Goal: Information Seeking & Learning: Check status

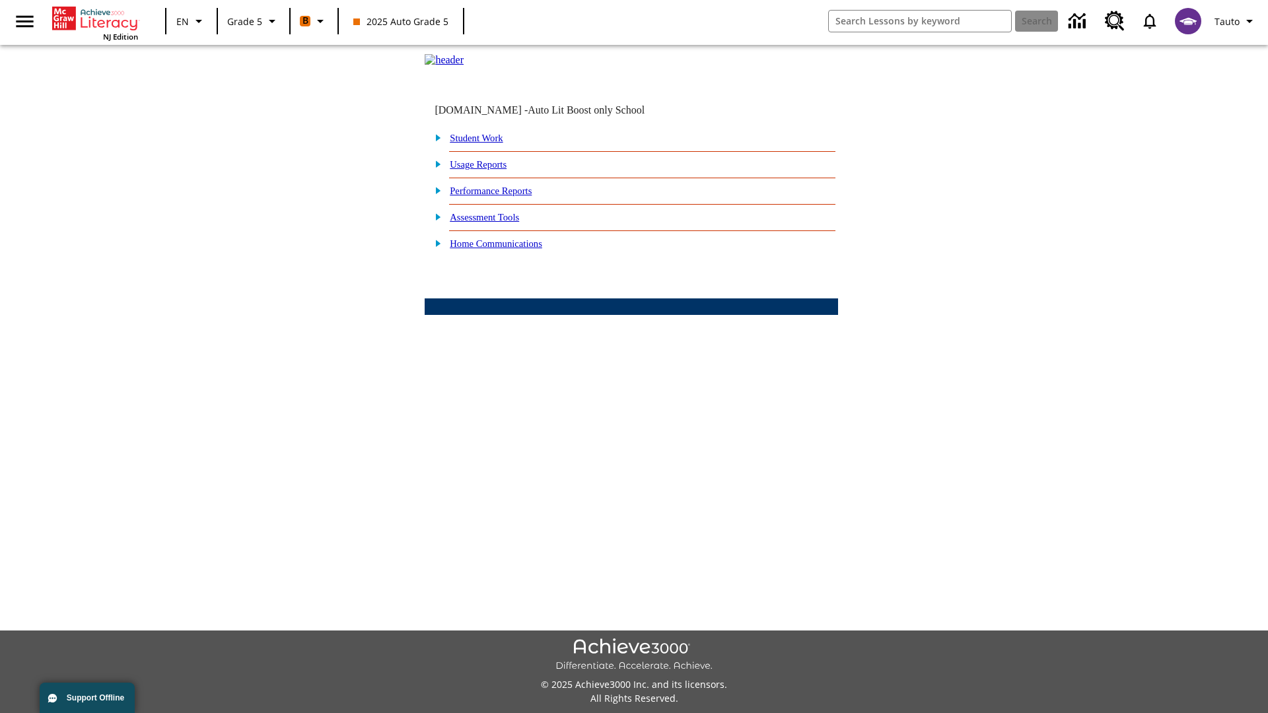
click at [505, 196] on link "Performance Reports" at bounding box center [491, 191] width 82 height 11
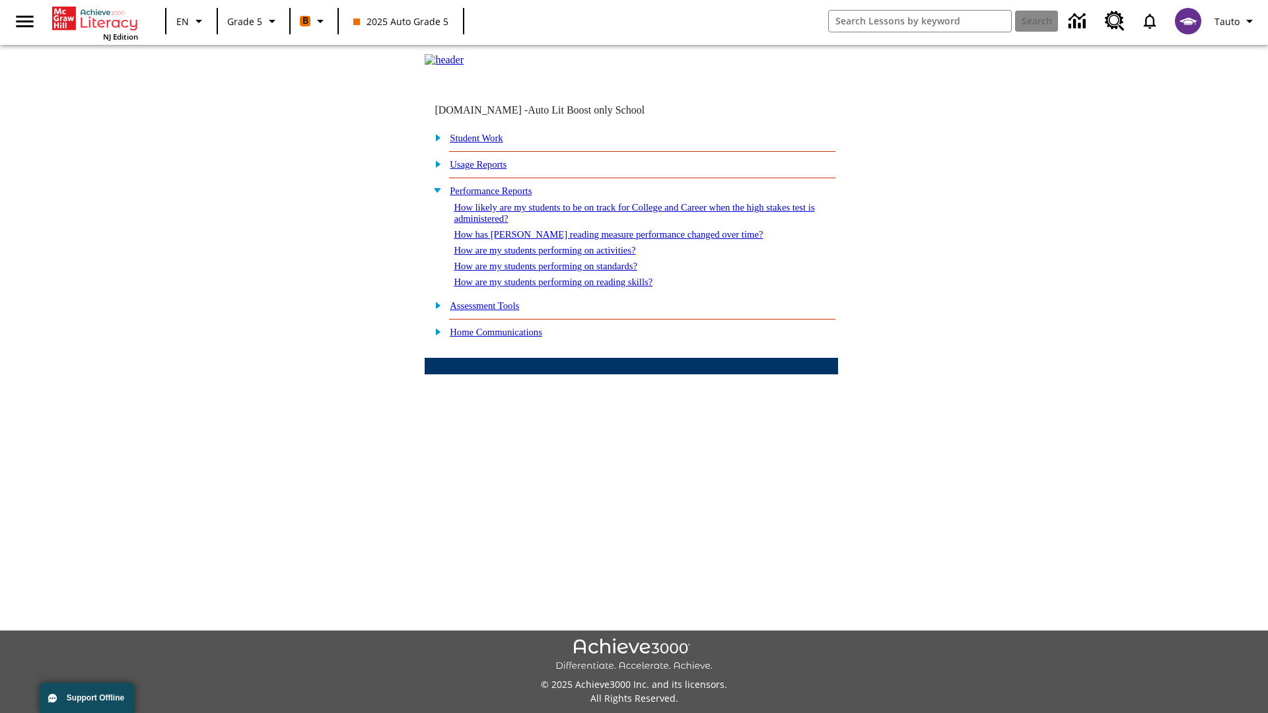
click at [566, 287] on link "How are my students performing on reading skills?" at bounding box center [553, 282] width 199 height 11
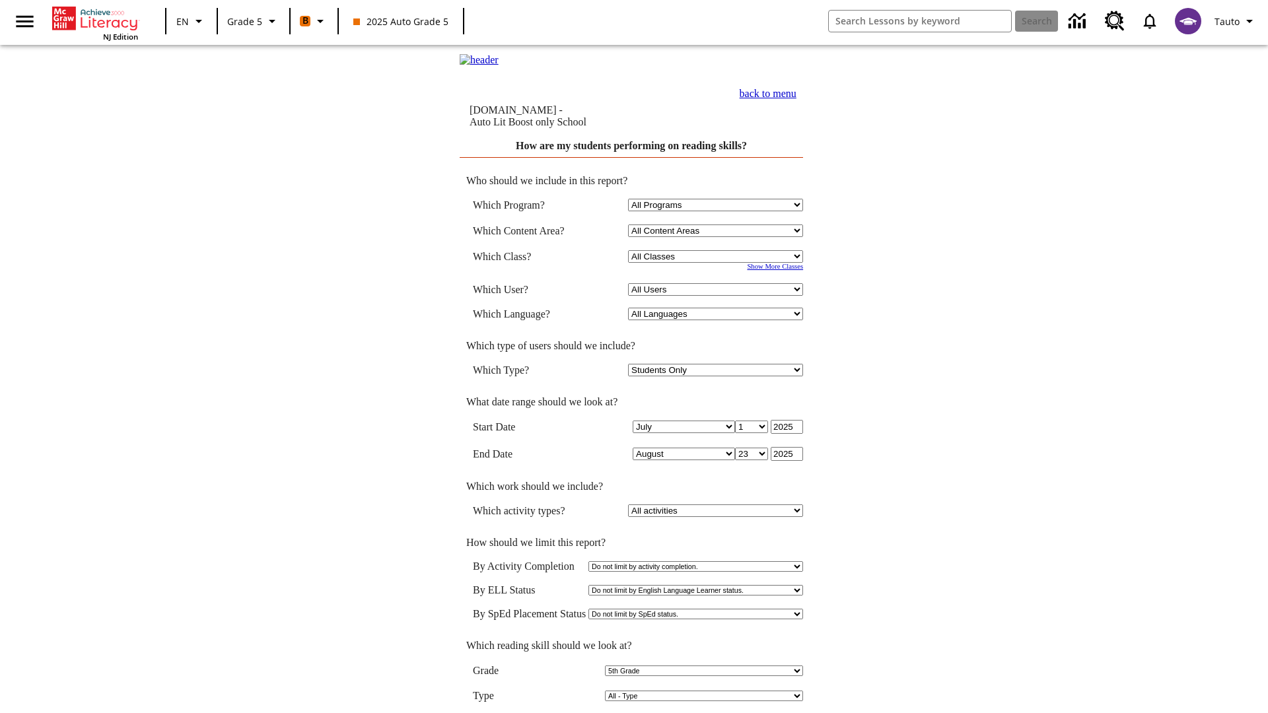
click at [717, 258] on select "Select a Class: All Classes 2025 Auto Grade 5 OL 2025 Auto Grade 6" at bounding box center [715, 256] width 175 height 13
select select "11133131"
click at [717, 292] on select "All Users Cat, Sautoen Cat, Sautoes Cat, Sautoss Donotlogin, Sautoen Twoschools…" at bounding box center [715, 289] width 175 height 13
select select "21437107"
